Goal: Information Seeking & Learning: Learn about a topic

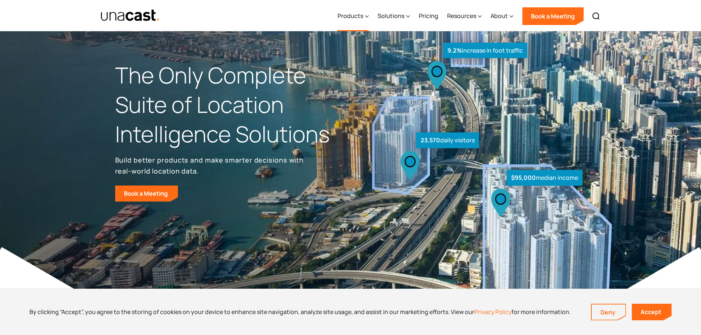
click at [365, 18] on div "Products" at bounding box center [352, 16] width 31 height 30
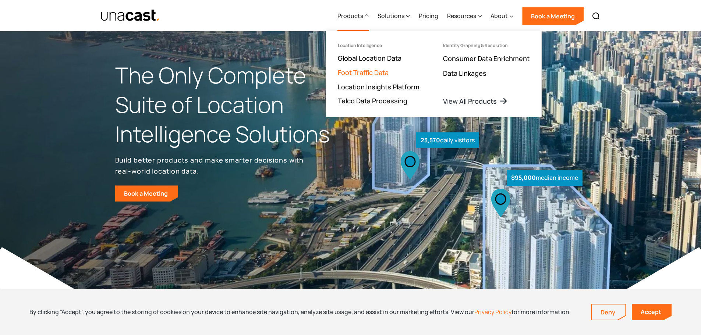
click at [367, 71] on link "Foot Traffic Data" at bounding box center [363, 72] width 51 height 9
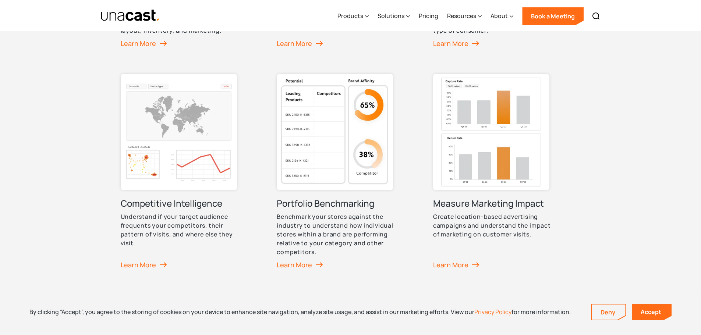
scroll to position [552, 0]
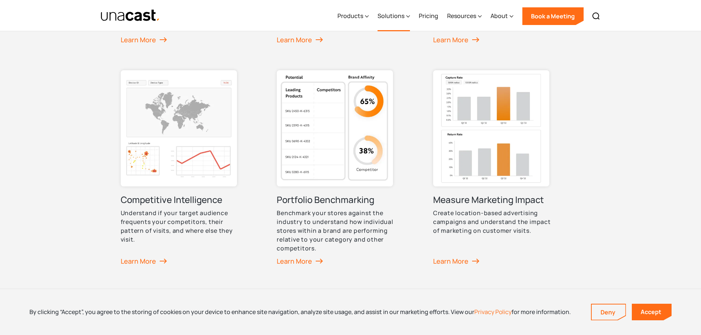
click at [398, 14] on div "Solutions" at bounding box center [391, 15] width 27 height 9
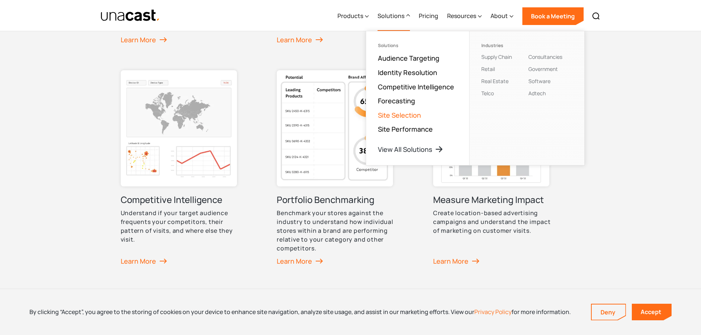
click at [410, 114] on link "Site Selection" at bounding box center [399, 115] width 43 height 9
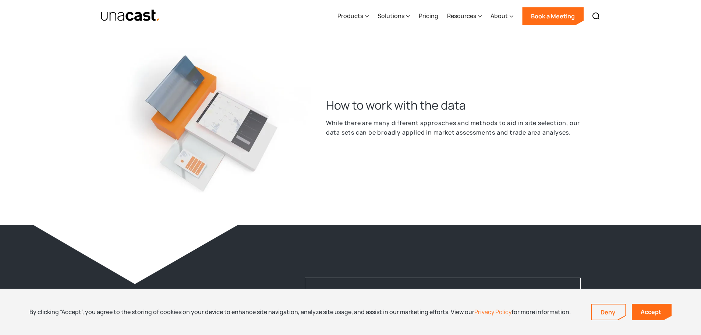
scroll to position [1178, 0]
